Goal: Task Accomplishment & Management: Use online tool/utility

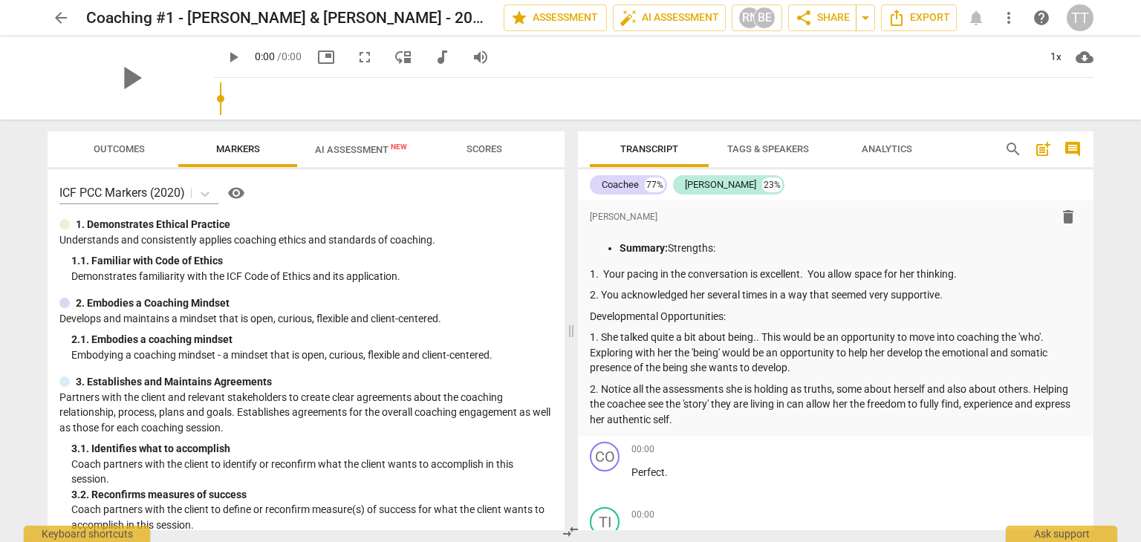
click at [53, 16] on span "arrow_back" at bounding box center [61, 18] width 18 height 18
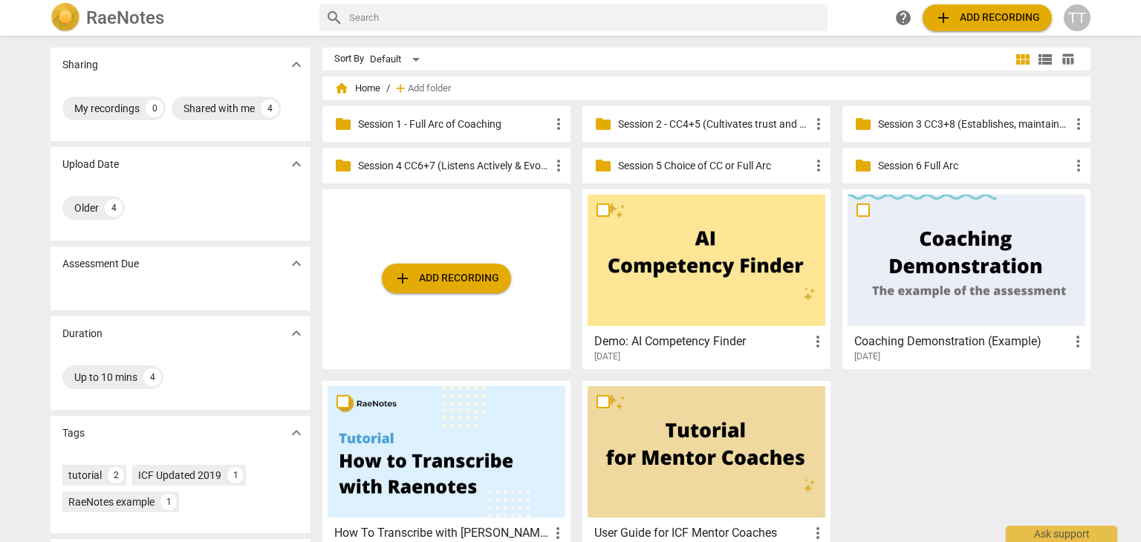
click at [686, 133] on div "folder Session 2 - CC4+5 (Cultivates trust and safety & Maintains Presence) mor…" at bounding box center [706, 124] width 248 height 36
click at [686, 131] on p "Session 2 - CC4+5 (Cultivates trust and safety & Maintains Presence)" at bounding box center [714, 125] width 192 height 16
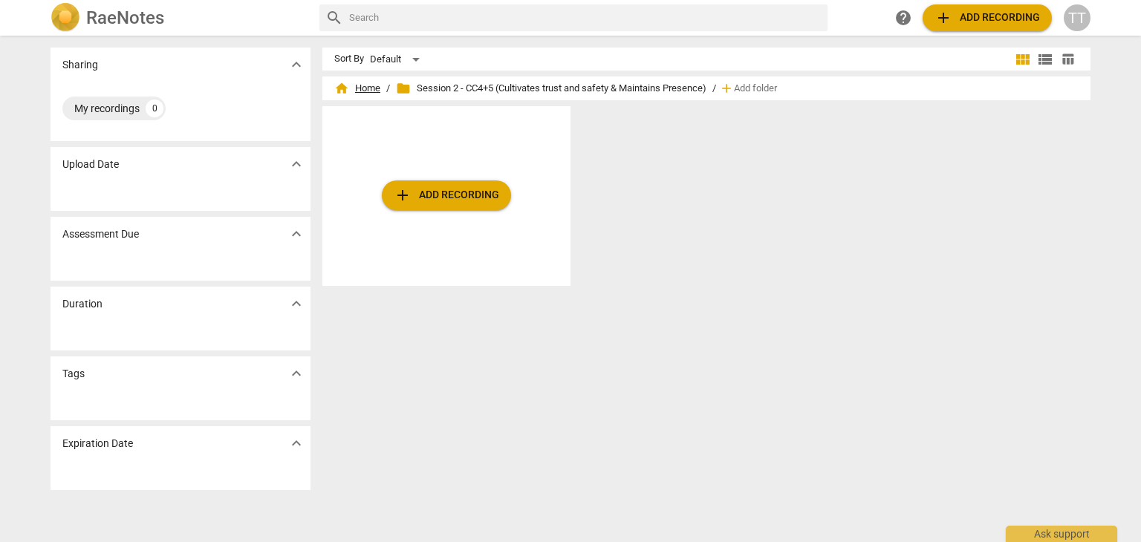
click at [359, 91] on span "home Home" at bounding box center [357, 88] width 46 height 15
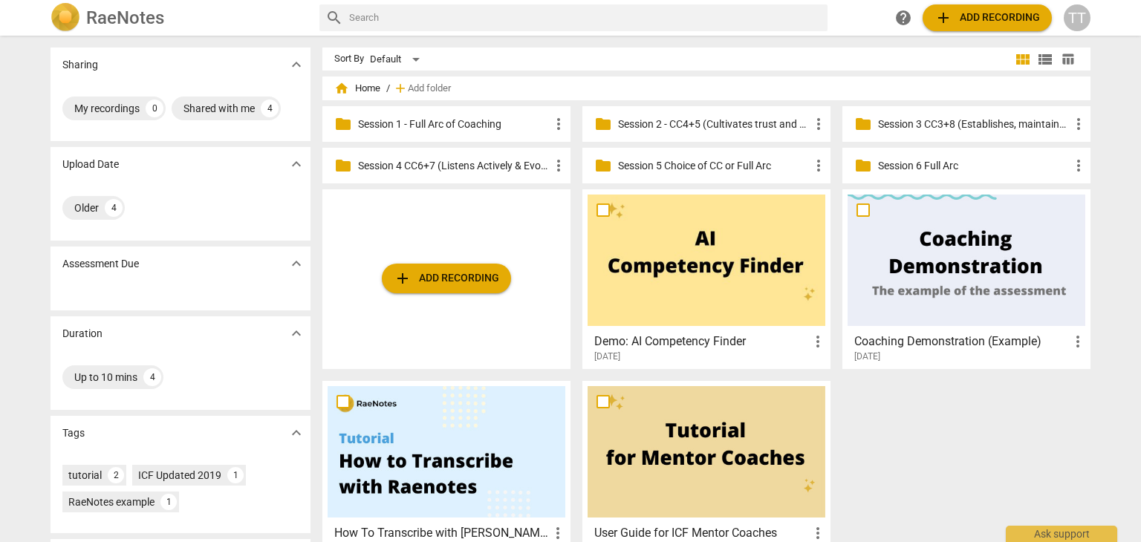
click at [457, 165] on p "Session 4 CC6+7 (Listens Actively & Evokes Awareness)" at bounding box center [454, 166] width 192 height 16
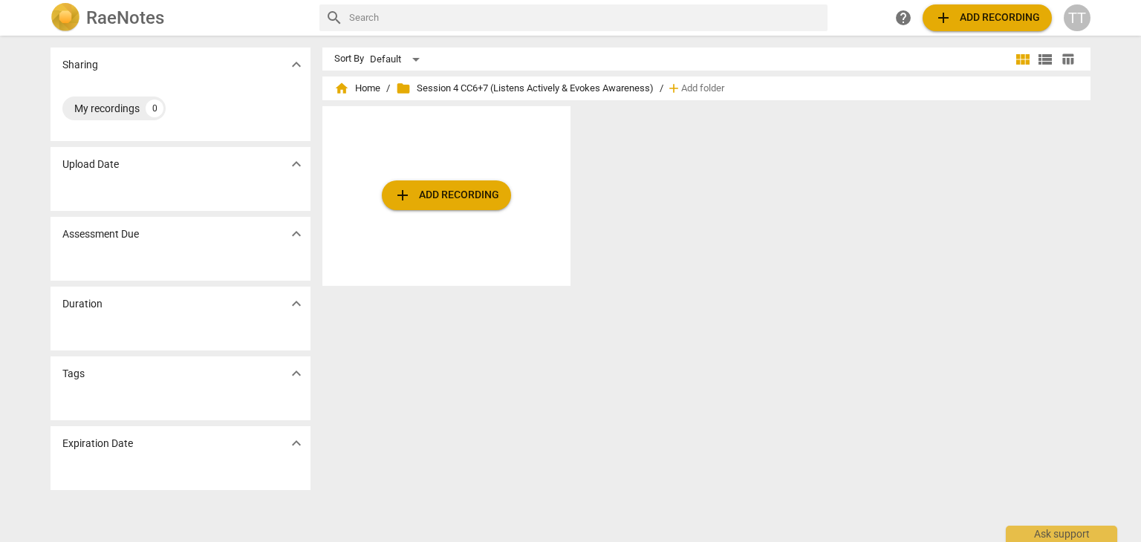
click at [461, 97] on div "home Home / folder Session 4 CC6+7 (Listens Actively & Evokes Awareness) / add …" at bounding box center [706, 88] width 744 height 24
click at [469, 197] on span "add Add recording" at bounding box center [446, 195] width 105 height 18
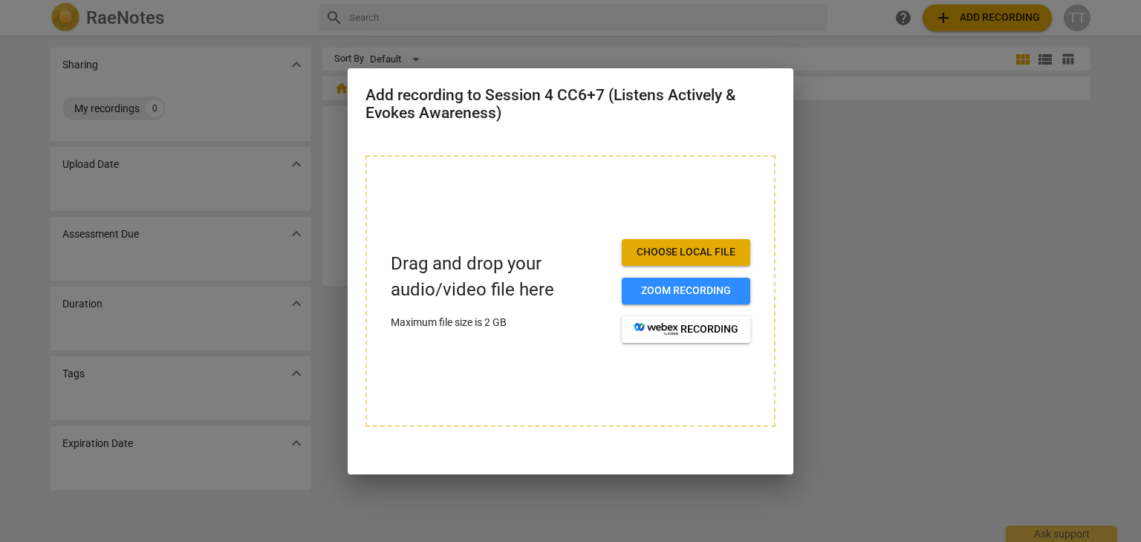
click at [670, 255] on span "Choose local file" at bounding box center [686, 252] width 105 height 15
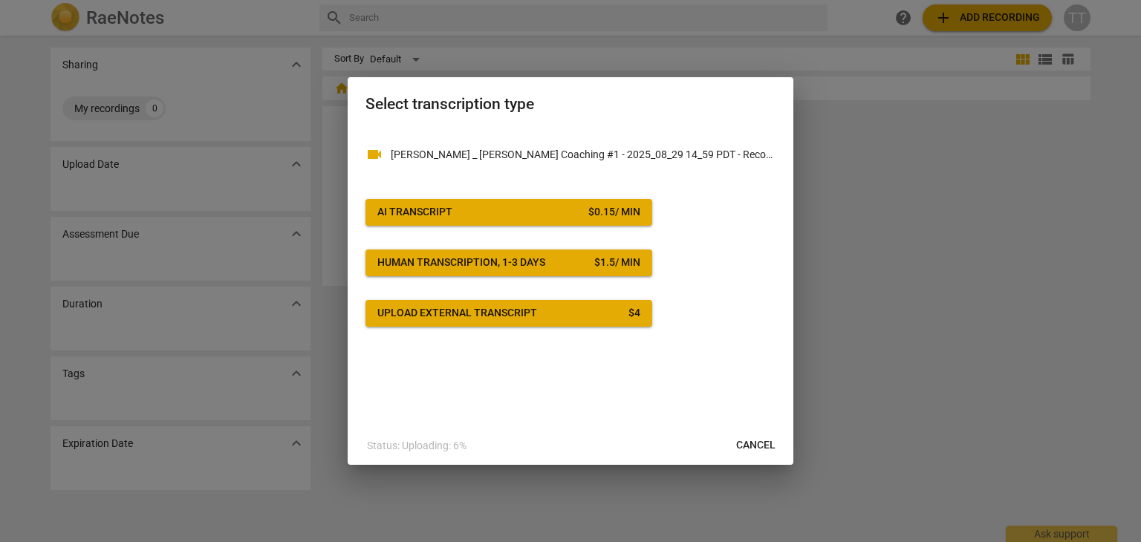
click at [521, 218] on span "AI Transcript $ 0.15 / min" at bounding box center [508, 212] width 263 height 15
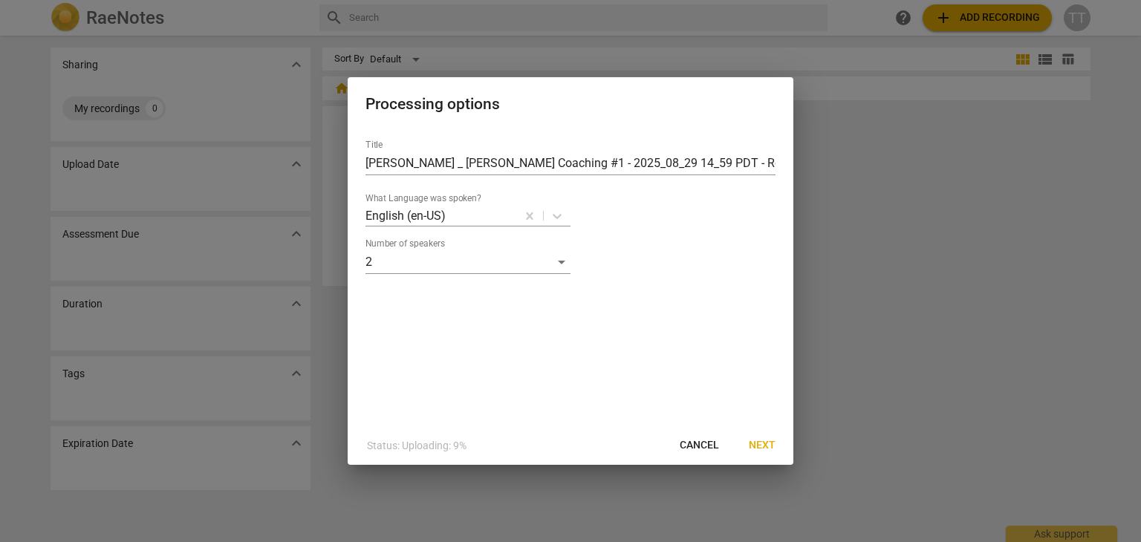
click at [753, 446] on span "Next" at bounding box center [762, 445] width 27 height 15
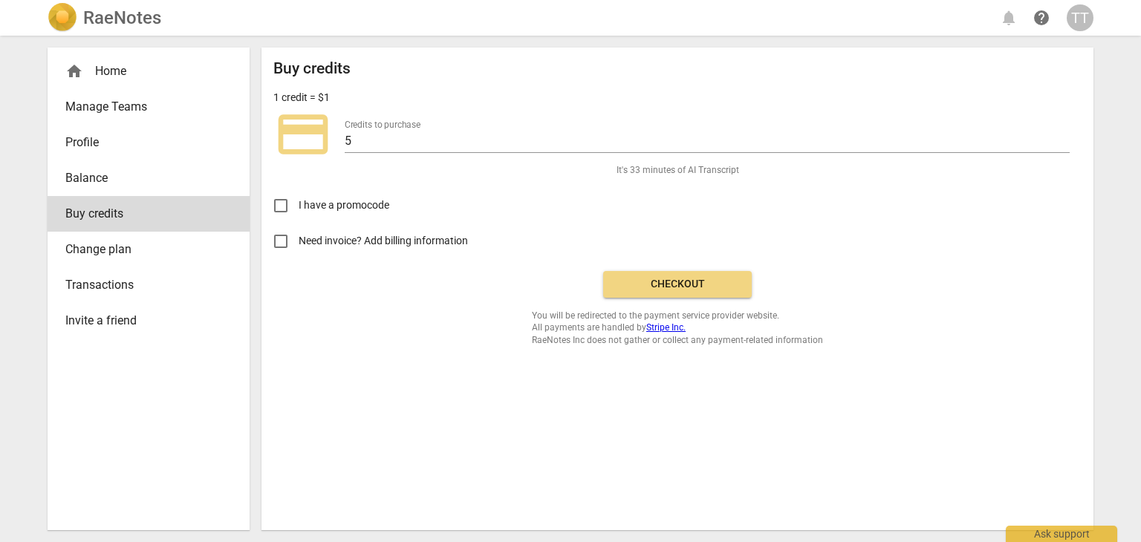
click at [669, 291] on button "Checkout" at bounding box center [677, 284] width 149 height 27
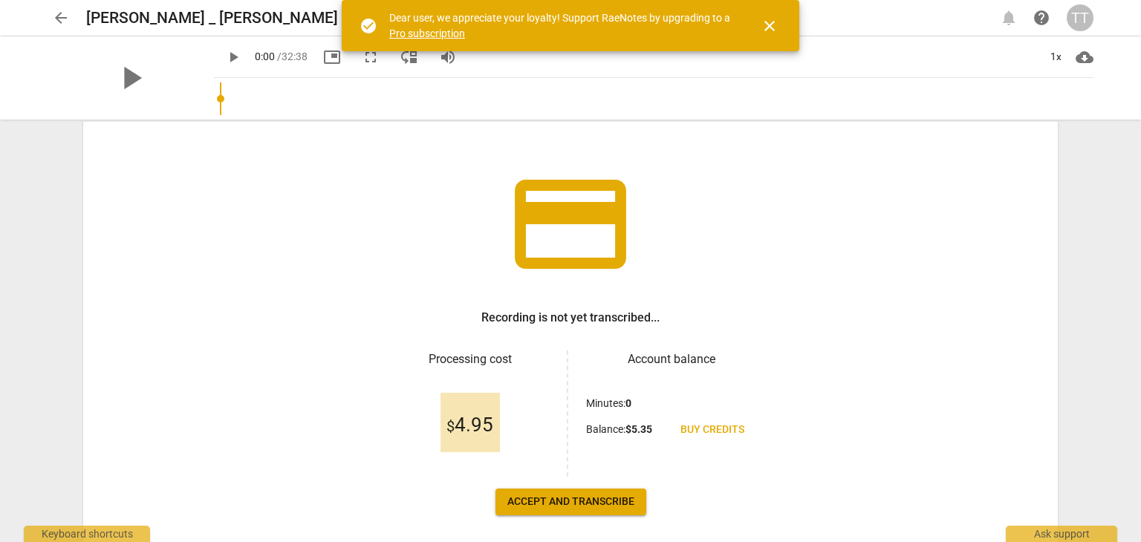
scroll to position [128, 0]
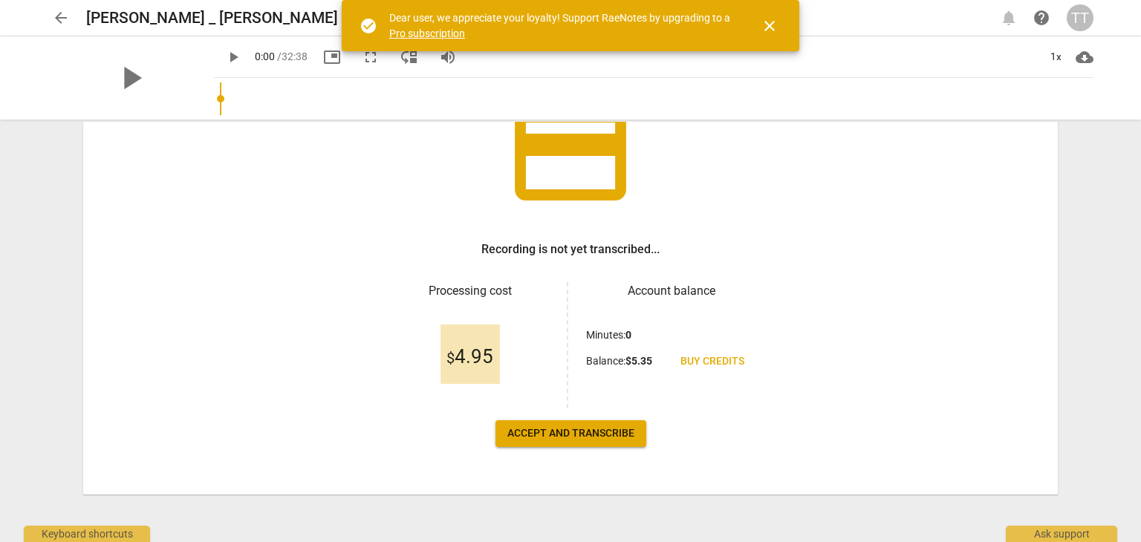
click at [589, 435] on span "Accept and transcribe" at bounding box center [570, 433] width 127 height 15
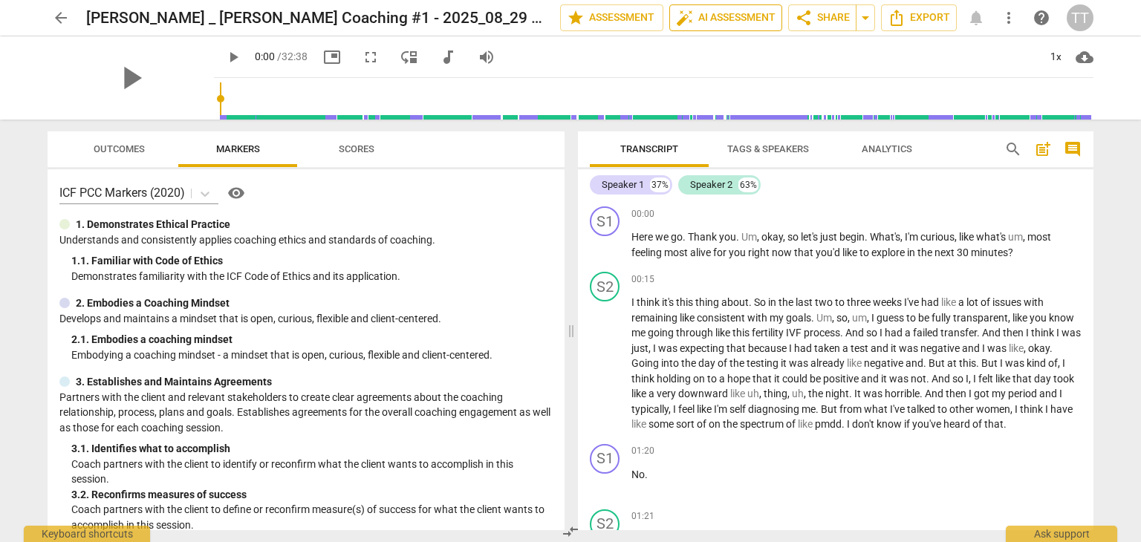
click at [724, 12] on span "auto_fix_high AI Assessment" at bounding box center [726, 18] width 100 height 18
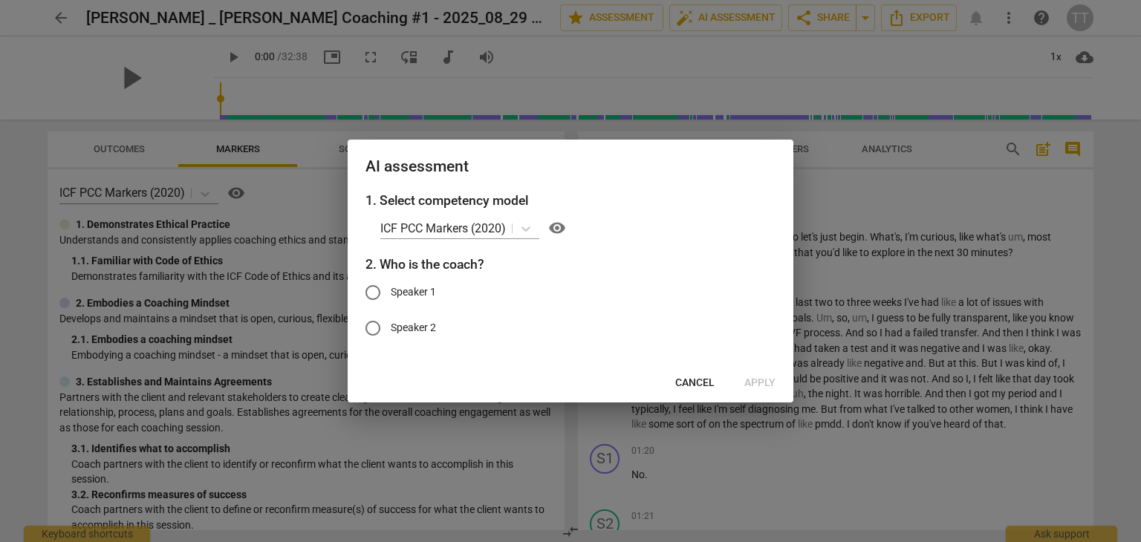
click at [706, 370] on button "Cancel" at bounding box center [694, 383] width 63 height 27
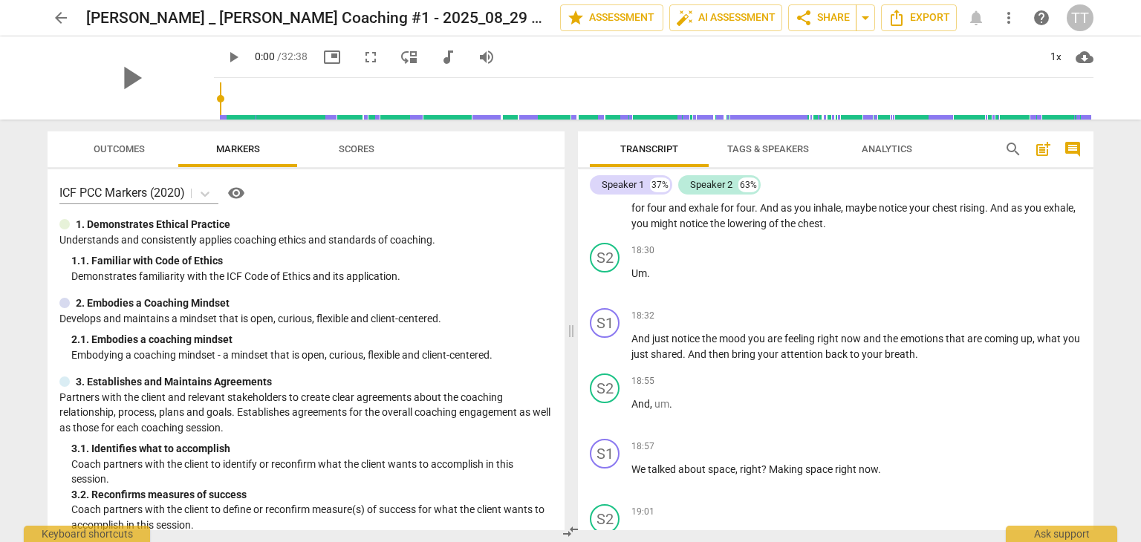
scroll to position [3866, 0]
click at [763, 16] on span "auto_fix_high AI Assessment" at bounding box center [726, 18] width 100 height 18
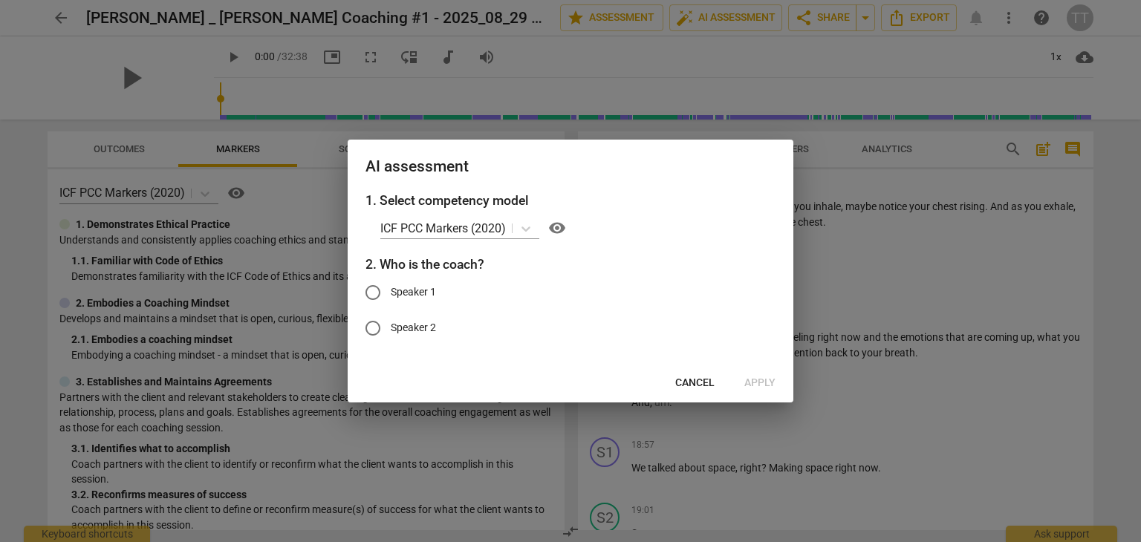
click at [420, 296] on span "Speaker 1" at bounding box center [413, 292] width 45 height 16
click at [391, 296] on input "Speaker 1" at bounding box center [373, 293] width 36 height 36
radio input "true"
click at [751, 377] on span "Apply" at bounding box center [759, 383] width 31 height 15
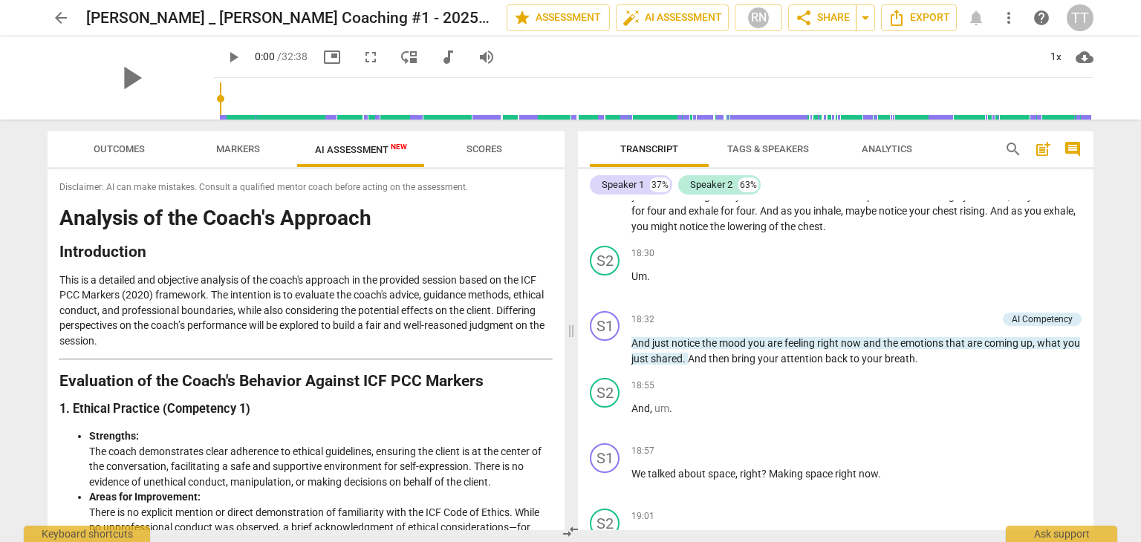
scroll to position [3871, 0]
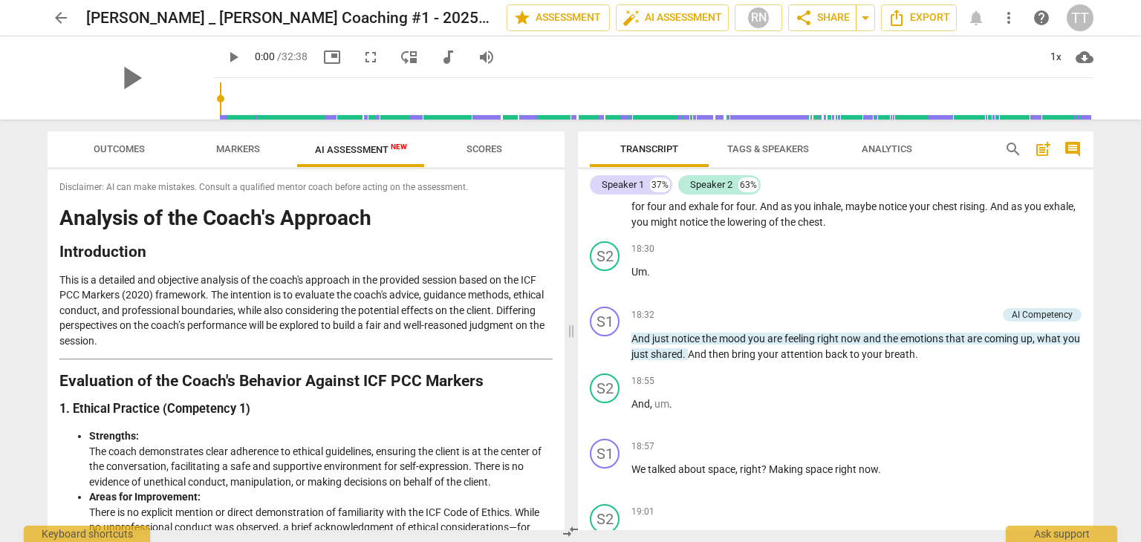
click at [348, 155] on span "AI Assessment New" at bounding box center [361, 149] width 128 height 22
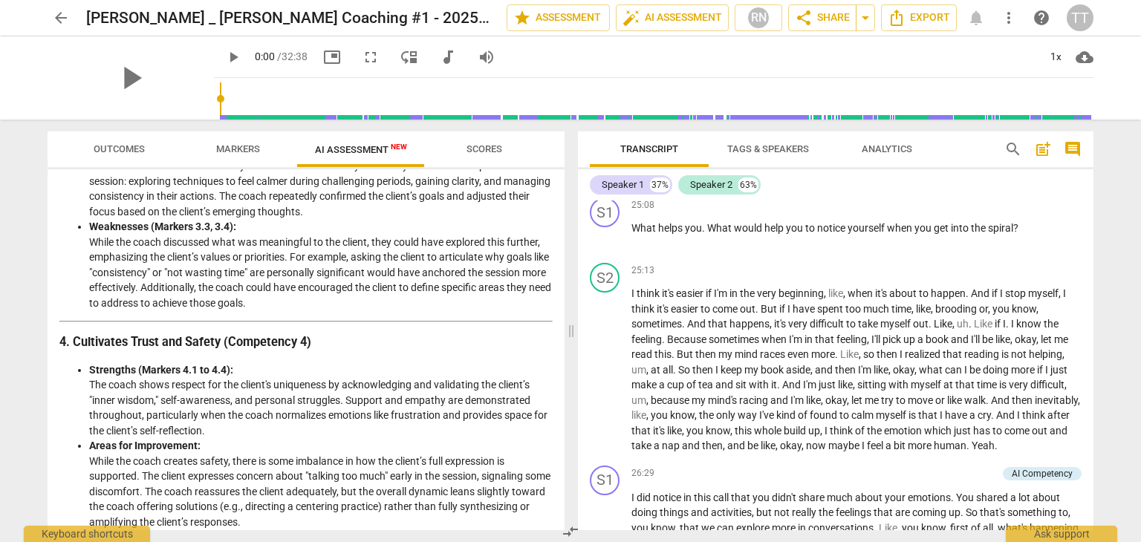
scroll to position [0, 0]
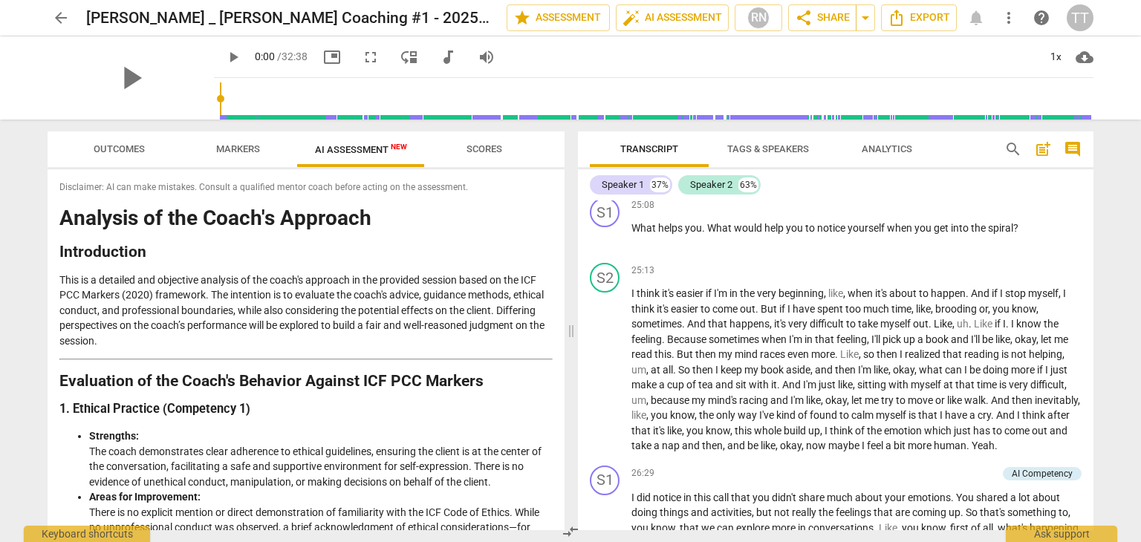
click at [56, 16] on span "arrow_back" at bounding box center [61, 18] width 18 height 18
